Goal: Task Accomplishment & Management: Manage account settings

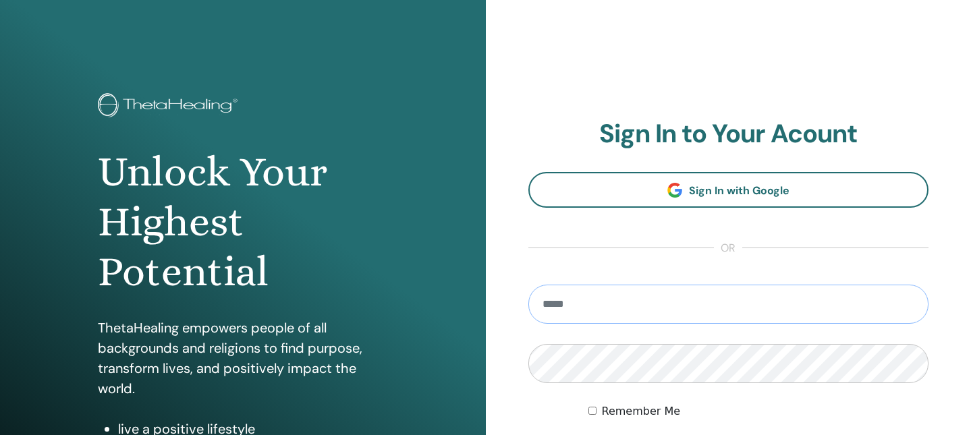
type input "**********"
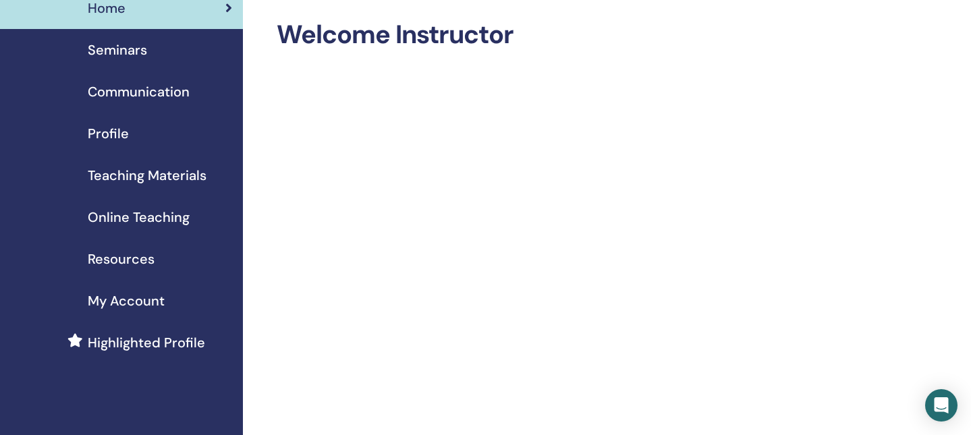
scroll to position [55, 0]
click at [168, 220] on span "Online Teaching" at bounding box center [139, 218] width 102 height 20
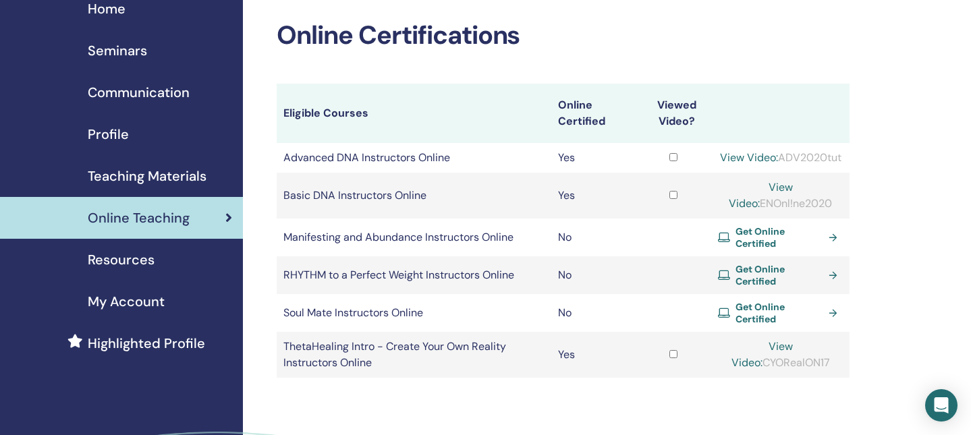
scroll to position [64, 0]
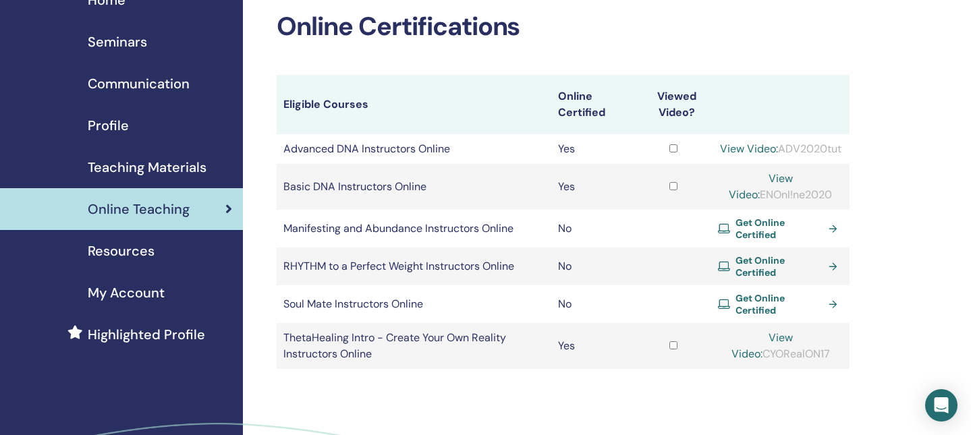
click at [146, 44] on span "Seminars" at bounding box center [117, 42] width 59 height 20
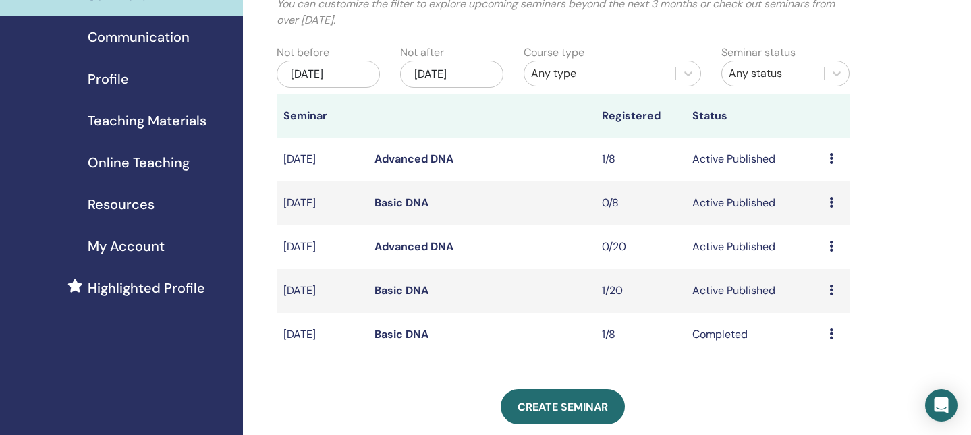
scroll to position [112, 0]
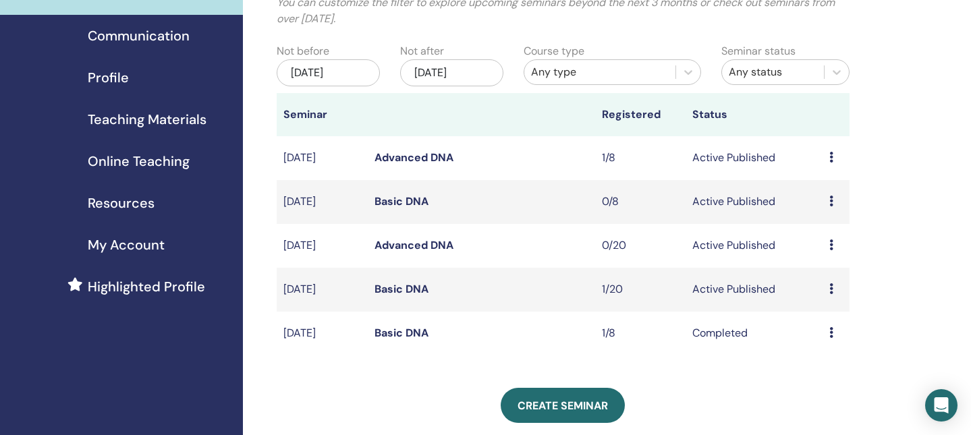
click at [409, 292] on link "Basic DNA" at bounding box center [402, 289] width 54 height 14
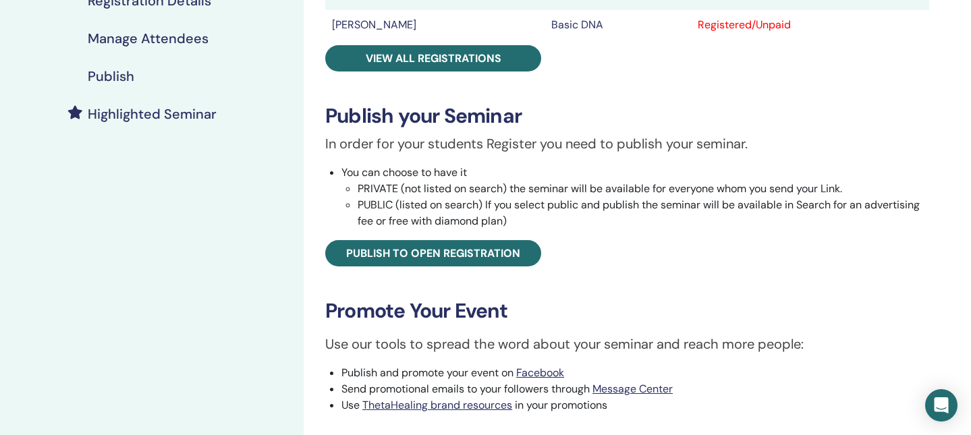
scroll to position [294, 0]
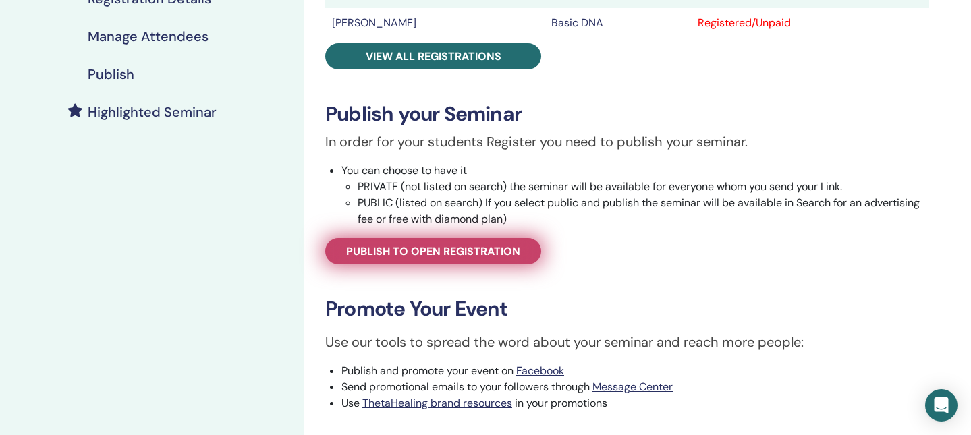
drag, startPoint x: 491, startPoint y: 256, endPoint x: 518, endPoint y: 250, distance: 27.8
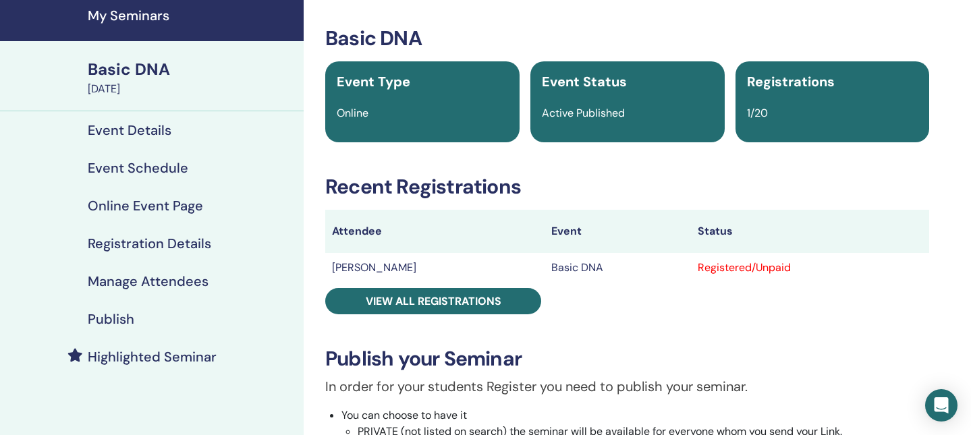
scroll to position [38, 0]
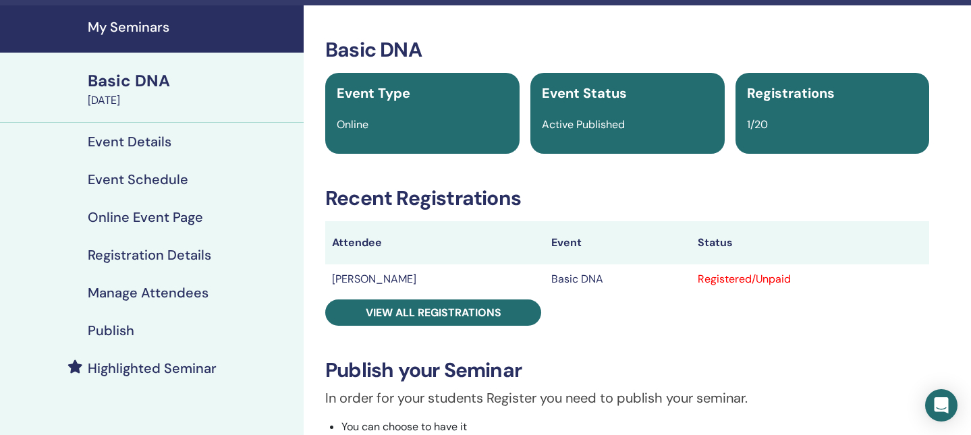
click at [160, 295] on h4 "Manage Attendees" at bounding box center [148, 293] width 121 height 16
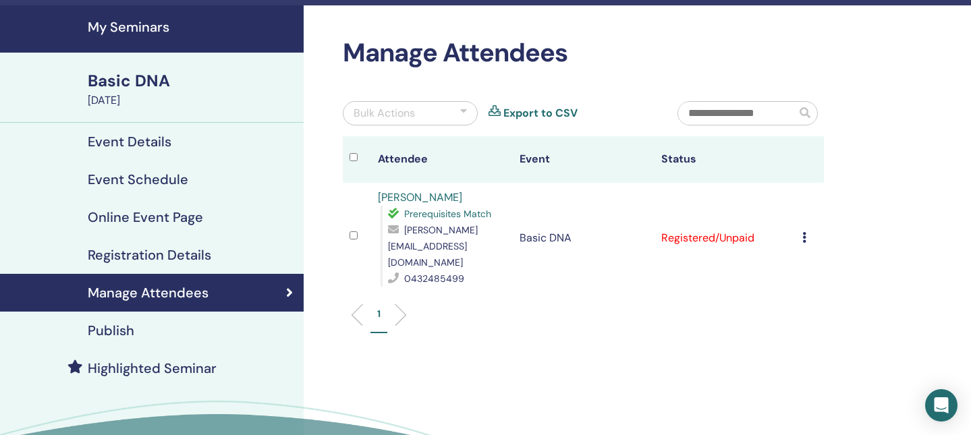
click at [801, 230] on td "Cancel Registration Do not auto-certify Mark as Paid Mark as Unpaid Mark as Abs…" at bounding box center [810, 238] width 28 height 111
click at [803, 232] on icon at bounding box center [804, 237] width 4 height 11
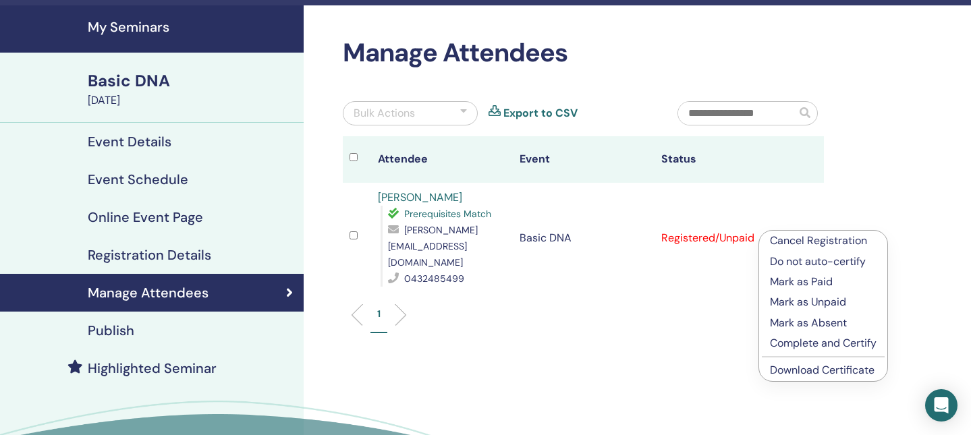
click at [807, 344] on p "Complete and Certify" at bounding box center [823, 343] width 107 height 16
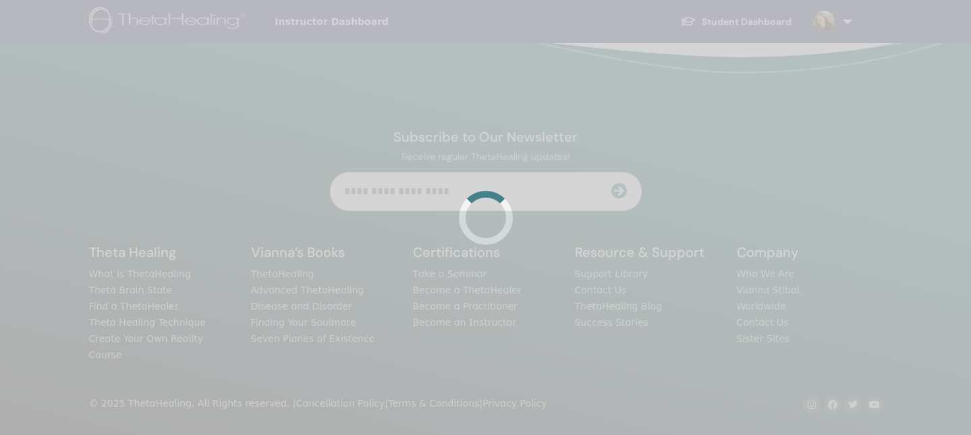
scroll to position [38, 0]
